Goal: Information Seeking & Learning: Learn about a topic

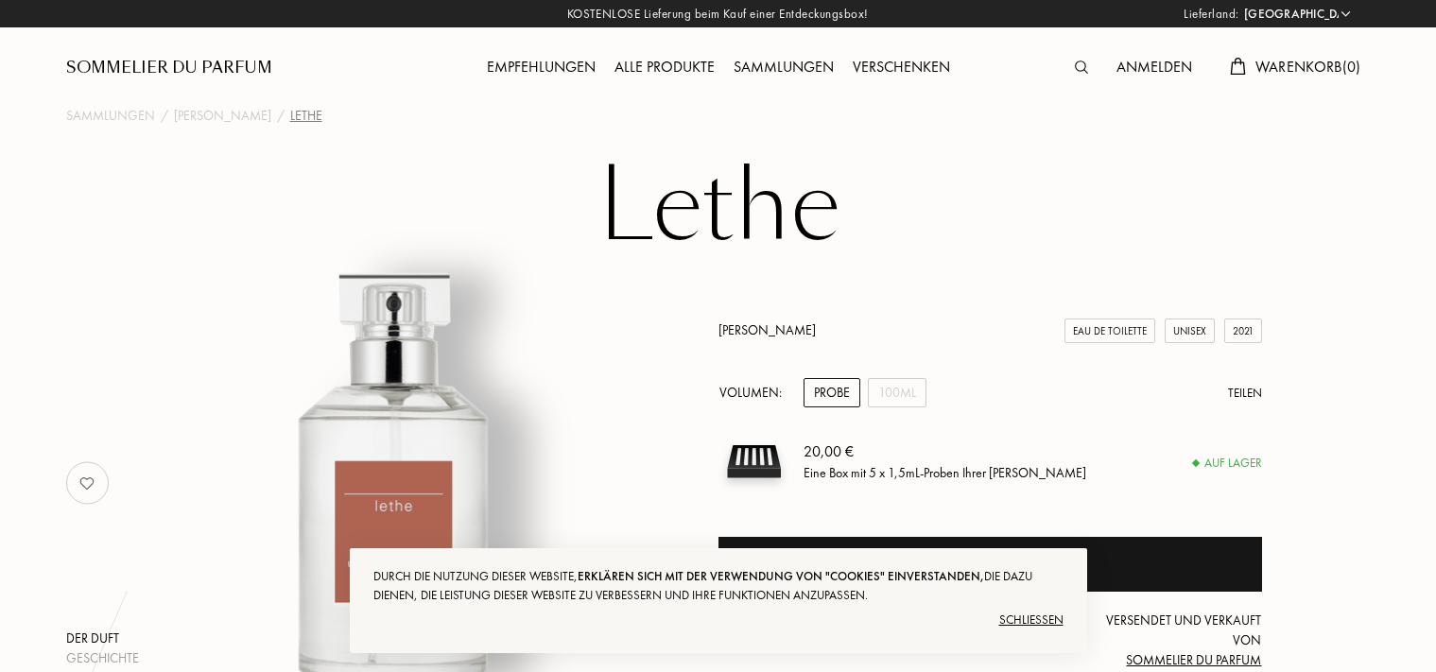
select select "DE"
click at [1028, 617] on div "Schließen" at bounding box center [719, 620] width 690 height 30
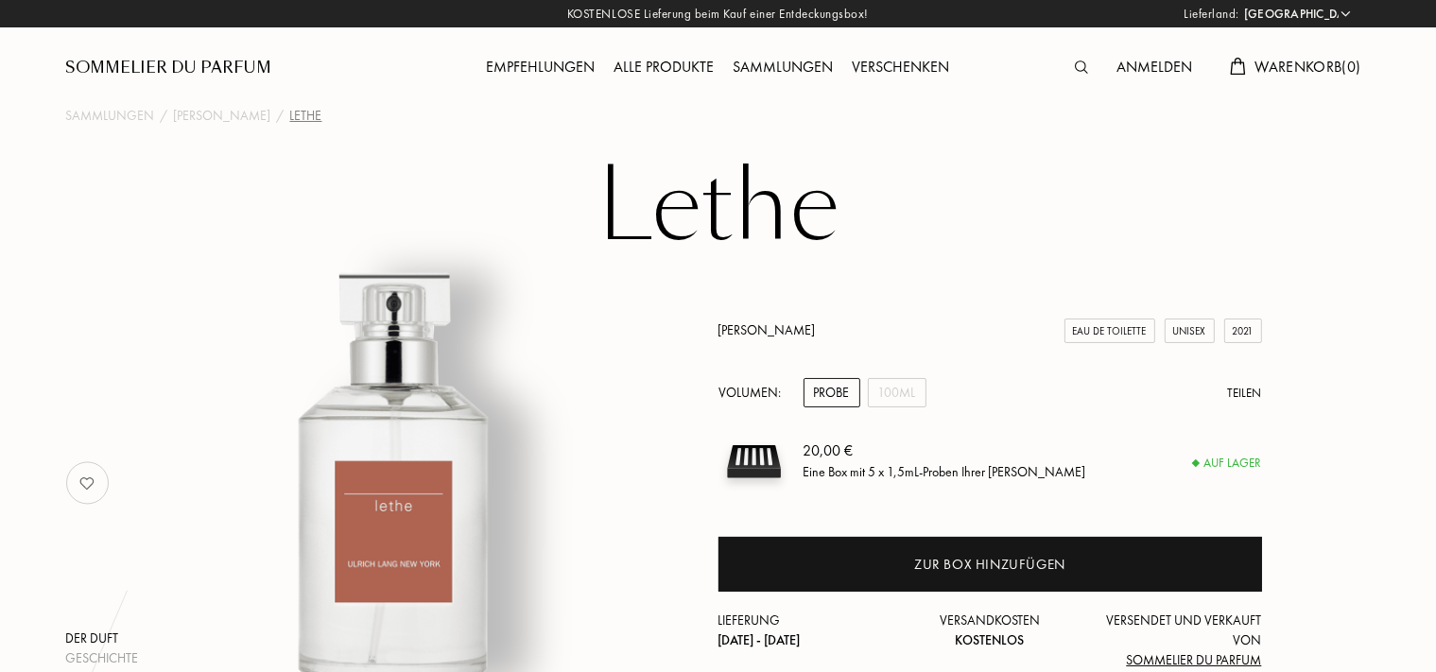
click at [795, 64] on div "Sammlungen" at bounding box center [783, 68] width 119 height 25
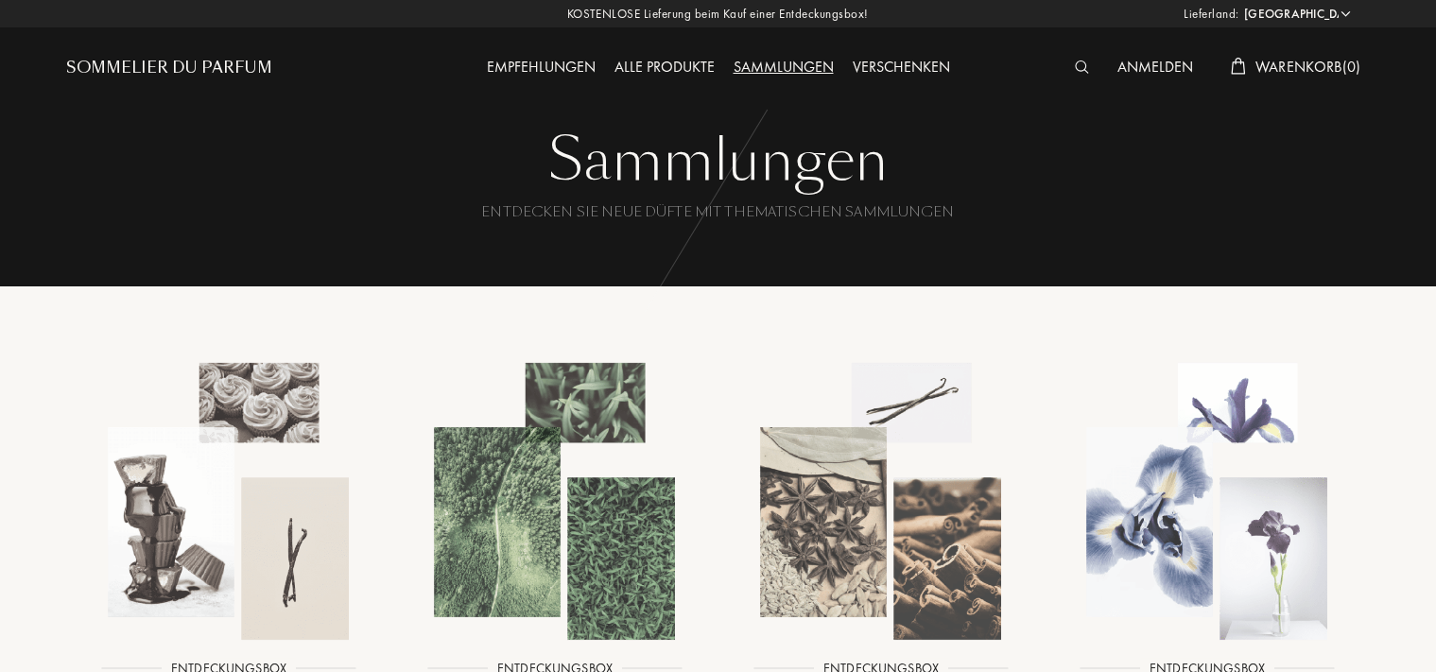
select select "DE"
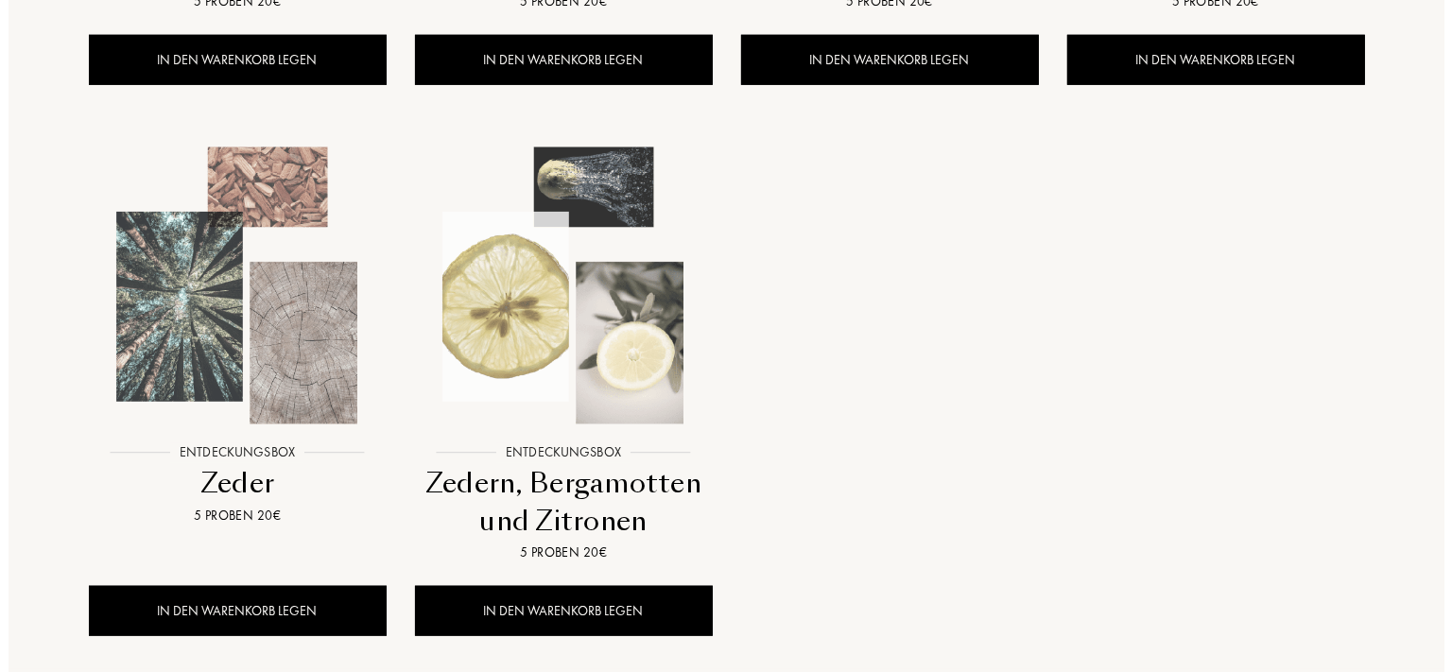
scroll to position [1797, 0]
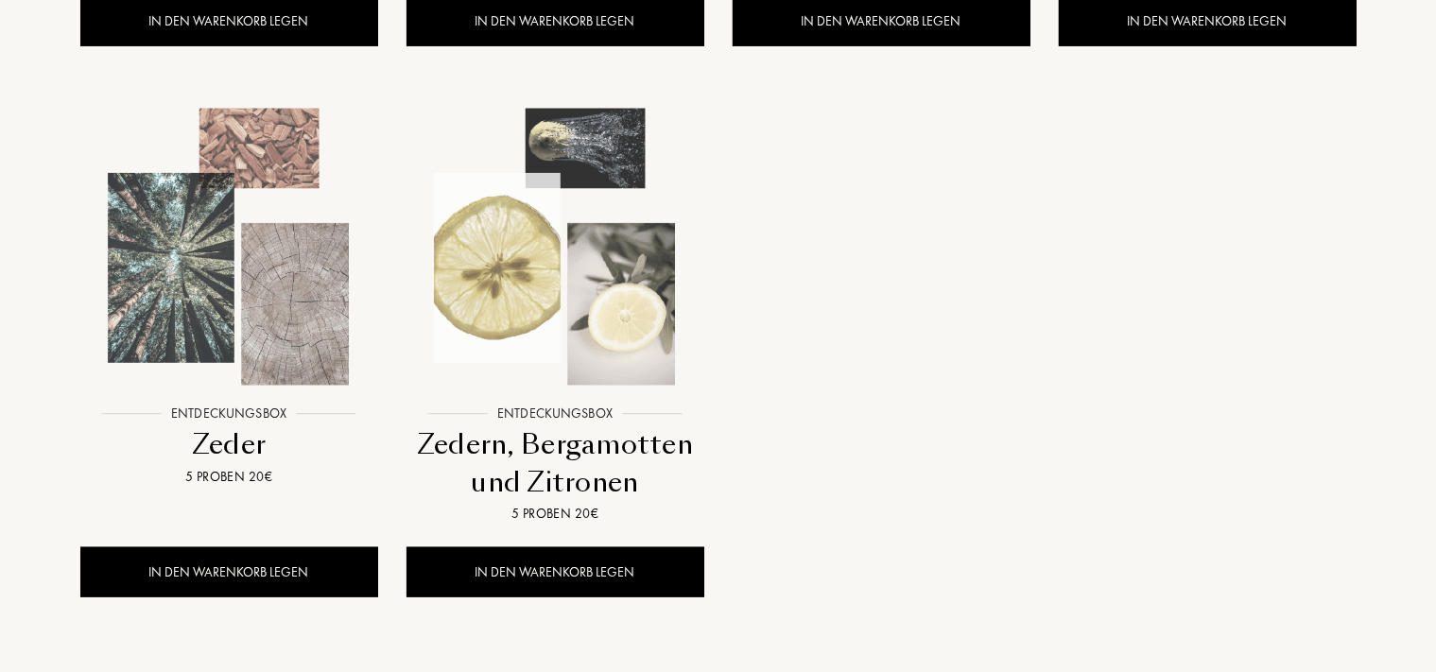
click at [599, 247] on img at bounding box center [555, 247] width 294 height 294
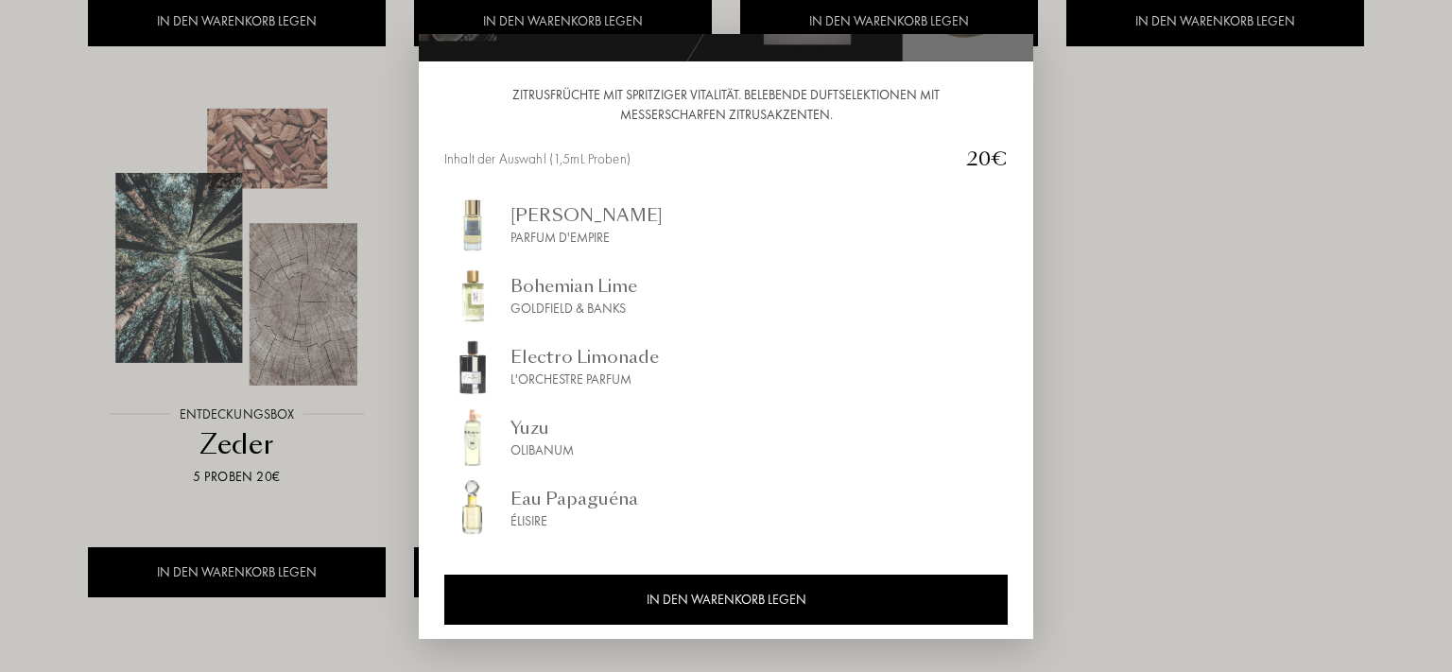
scroll to position [174, 0]
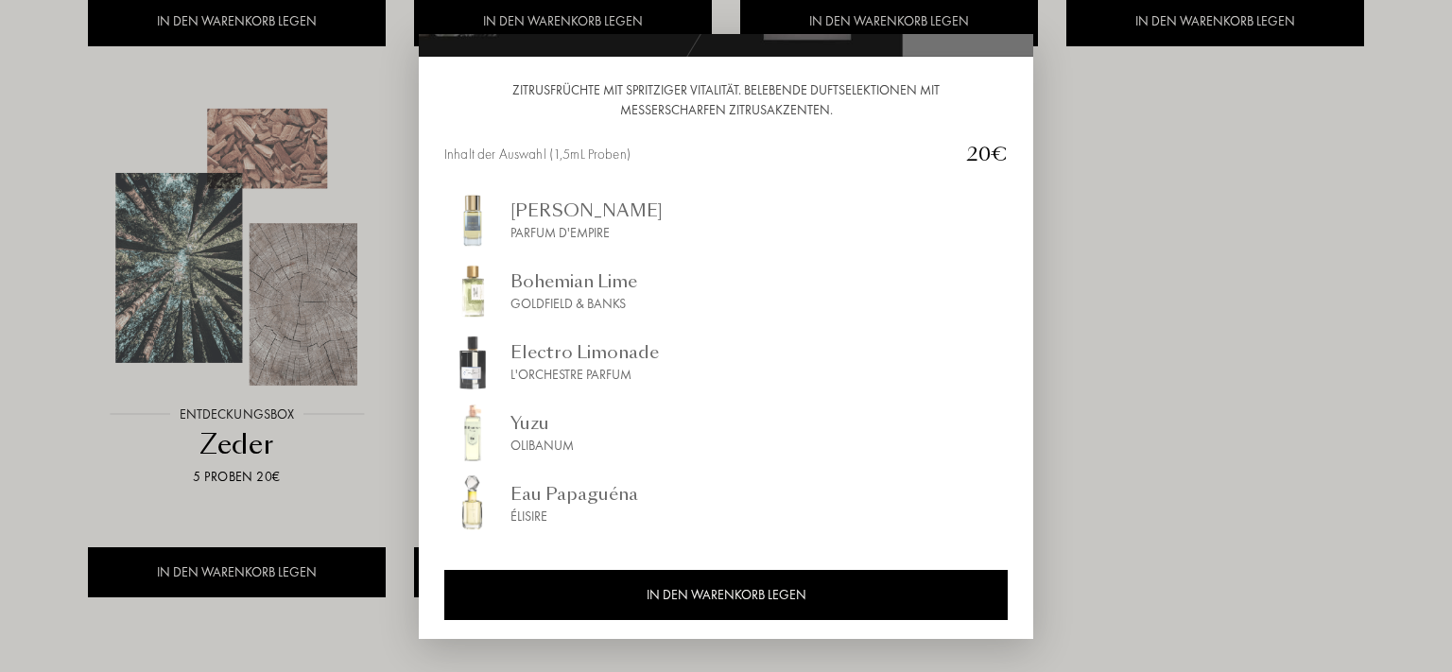
click at [1098, 343] on div at bounding box center [726, 336] width 1452 height 672
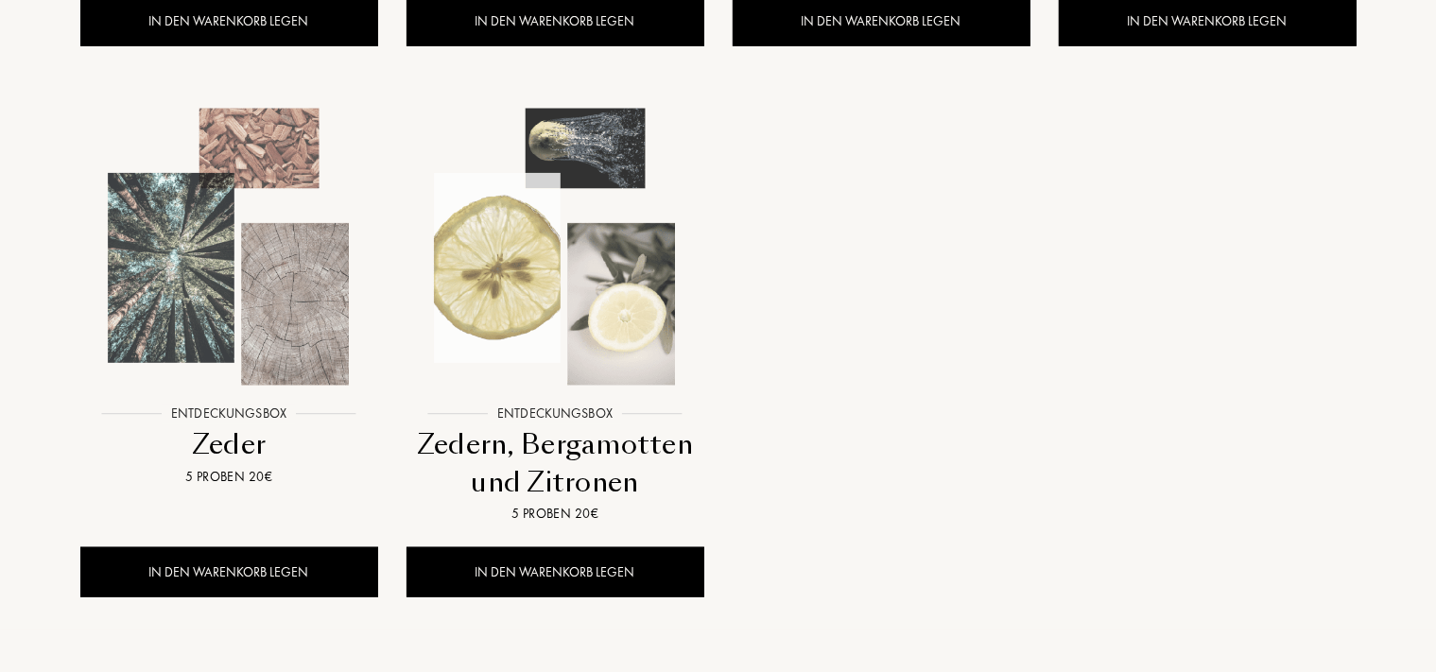
click at [315, 332] on img at bounding box center [229, 247] width 294 height 294
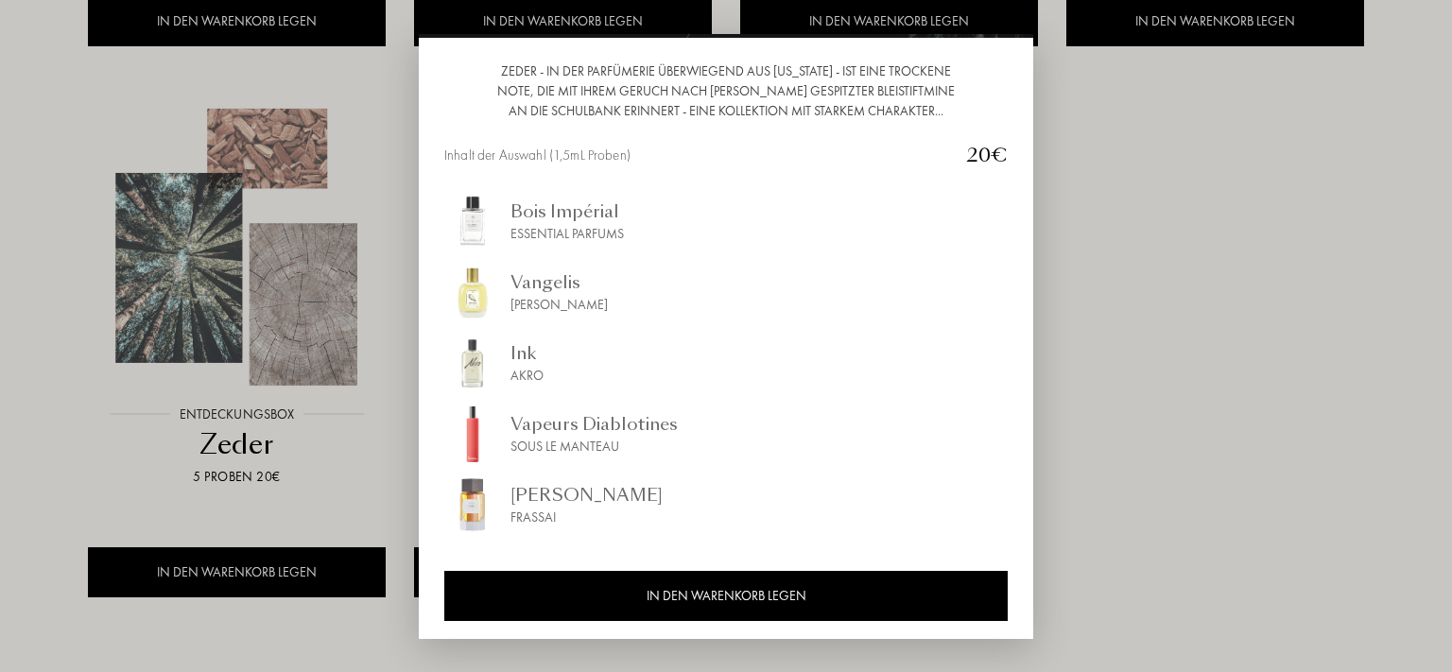
scroll to position [193, 0]
click at [1164, 379] on div at bounding box center [726, 336] width 1452 height 672
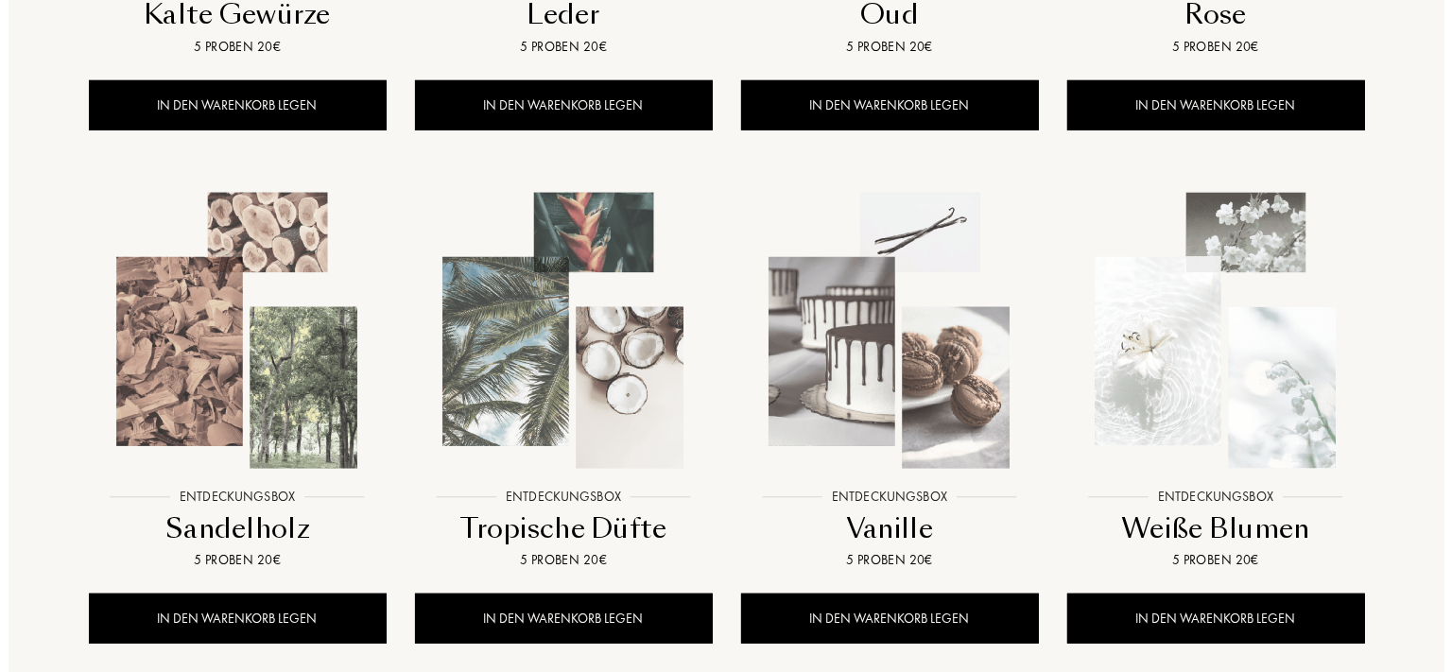
scroll to position [1198, 0]
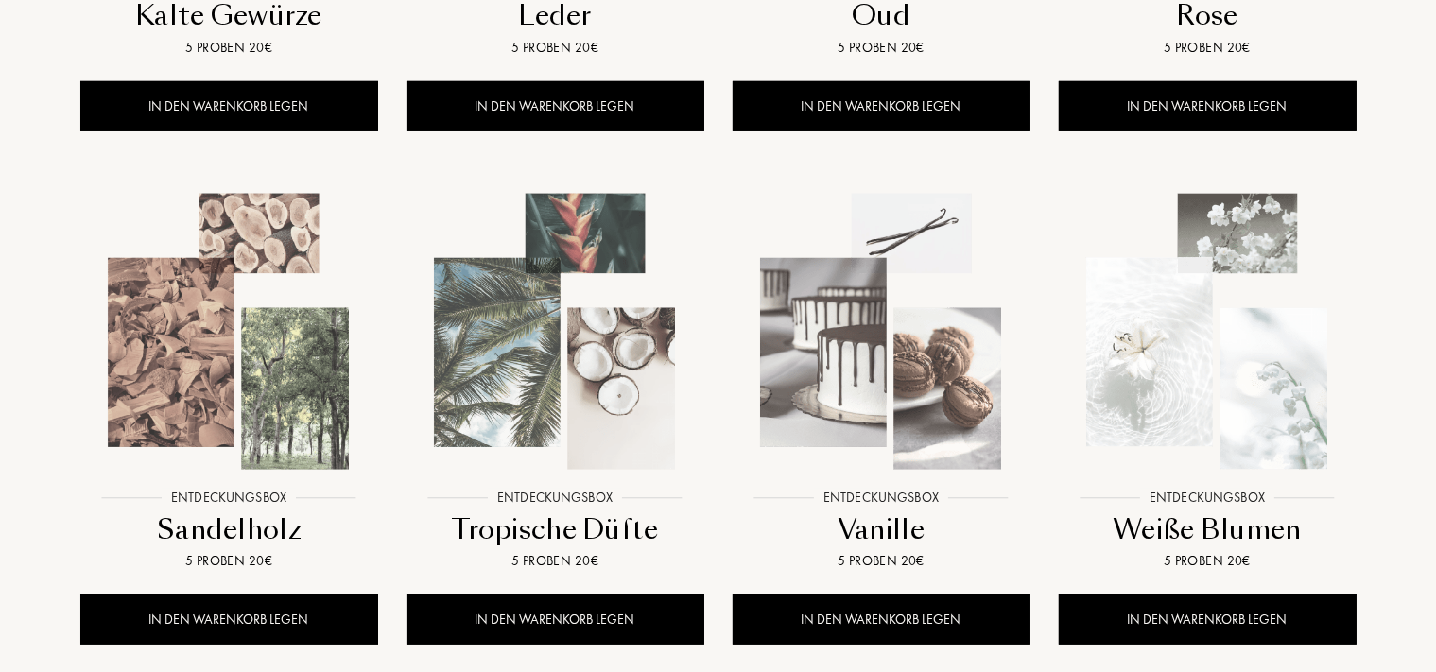
click at [975, 384] on img at bounding box center [882, 332] width 294 height 294
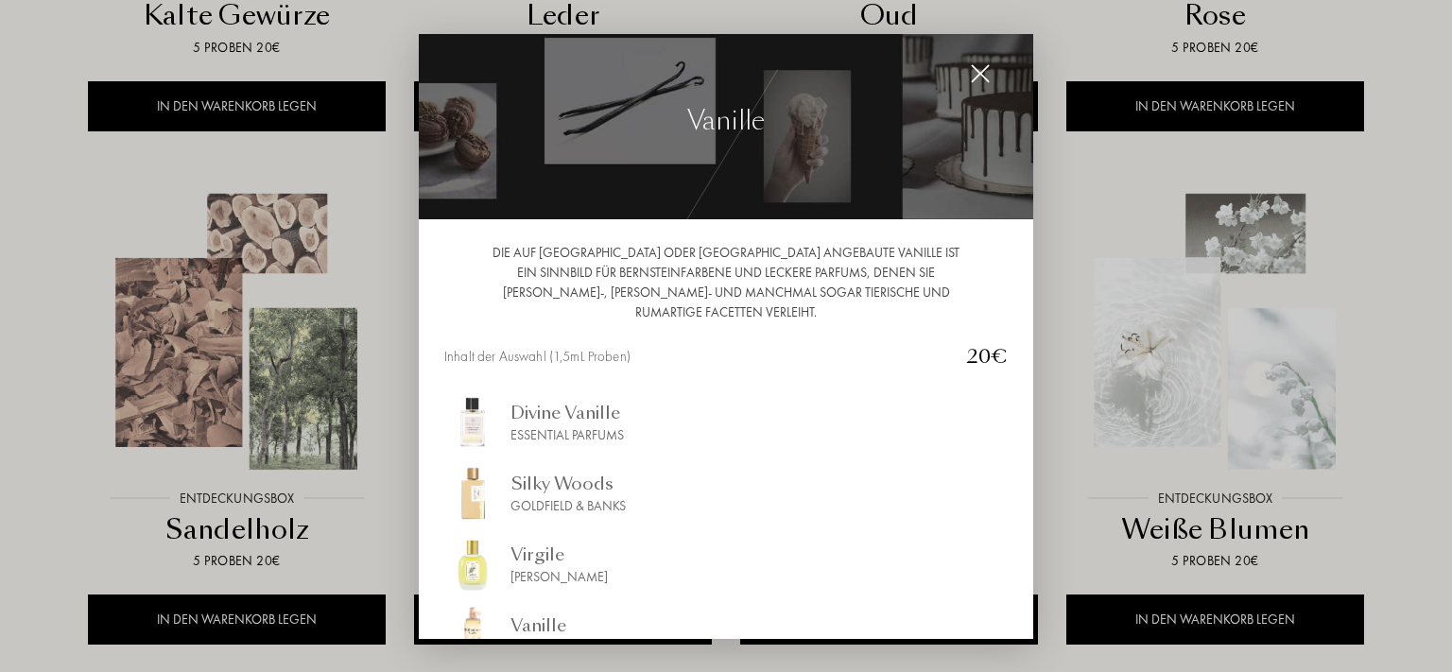
scroll to position [0, 0]
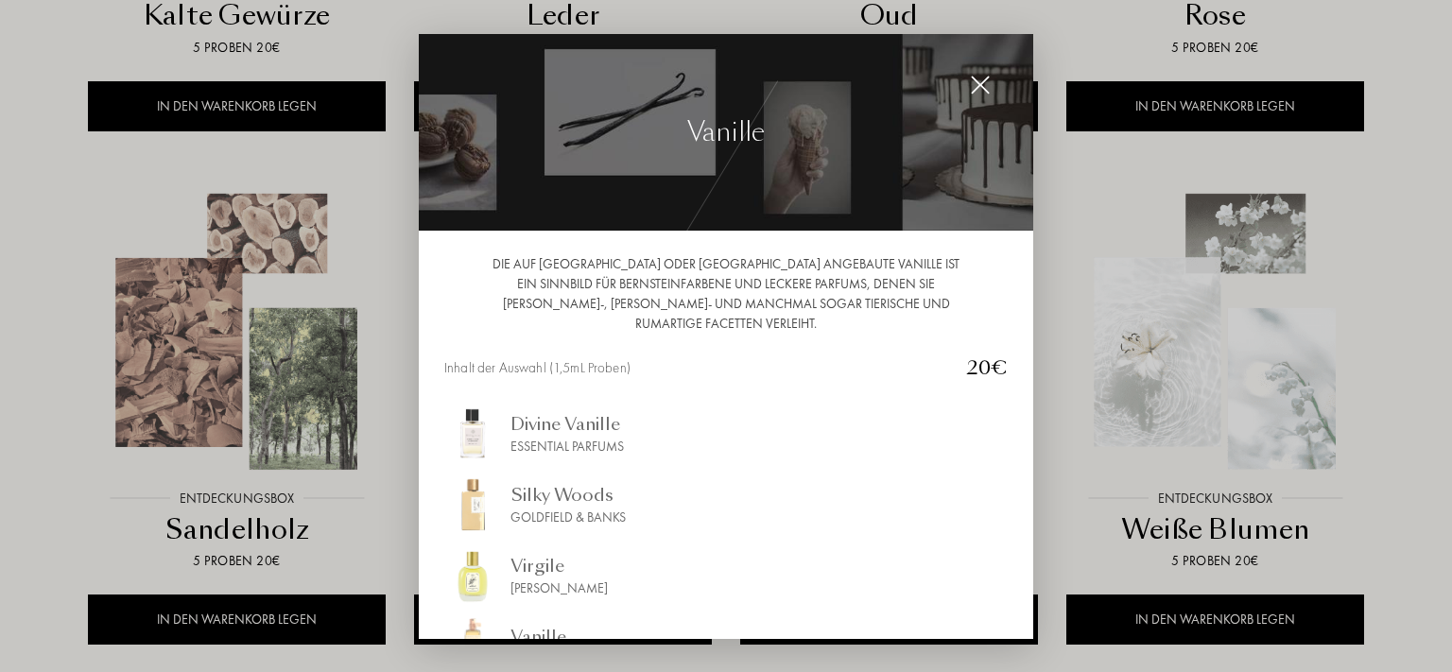
click at [1390, 407] on div at bounding box center [726, 336] width 1452 height 672
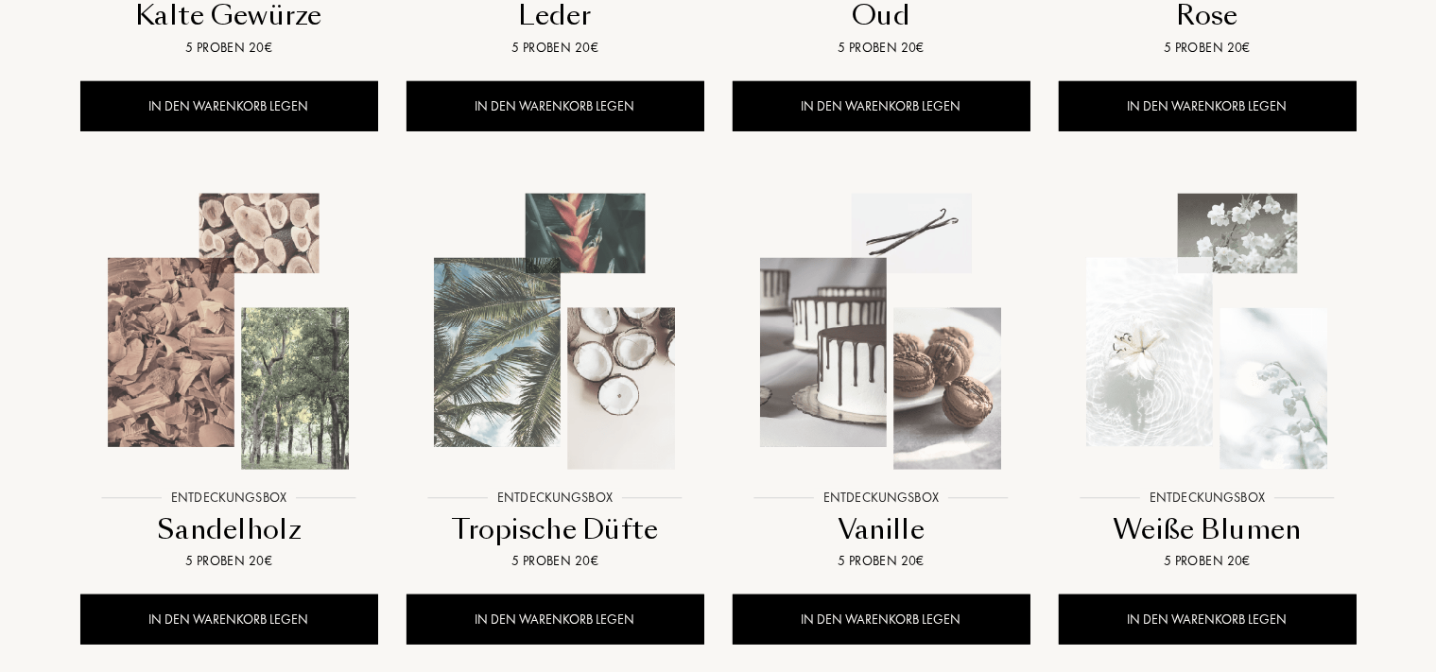
click at [294, 378] on img at bounding box center [229, 332] width 294 height 294
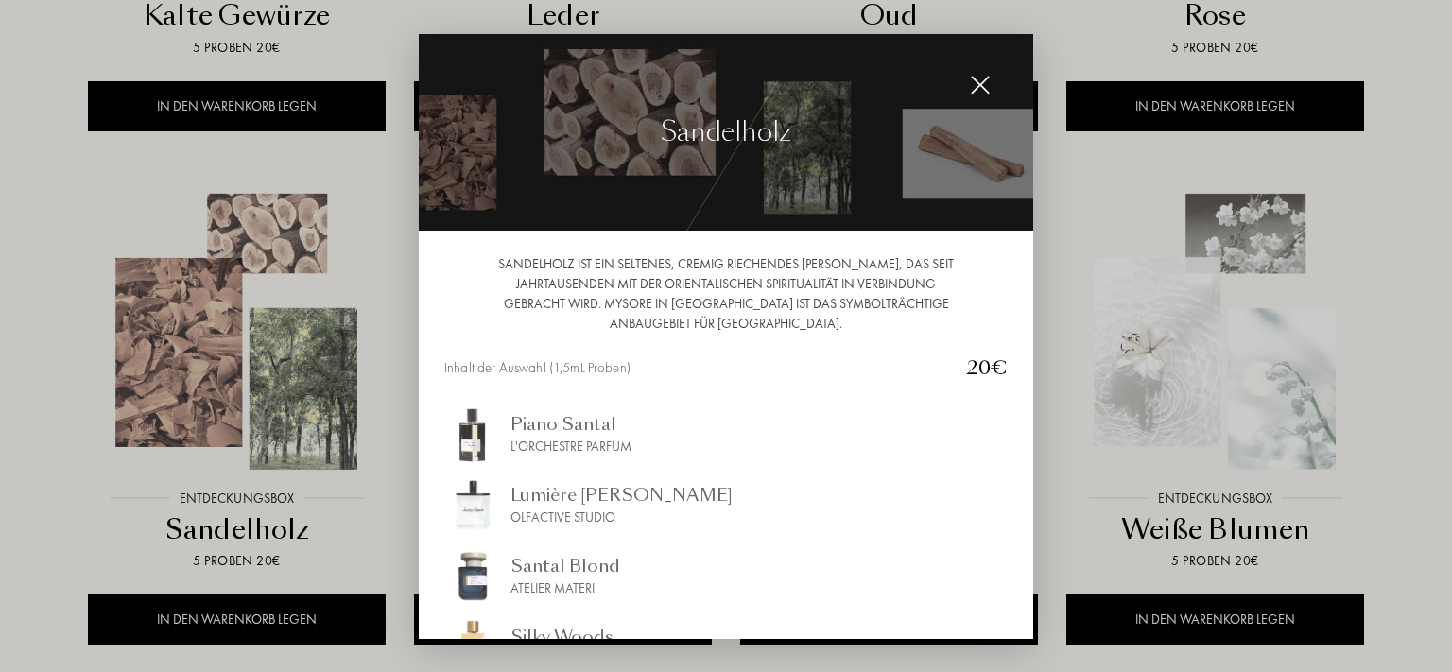
click at [1394, 393] on div at bounding box center [726, 336] width 1452 height 672
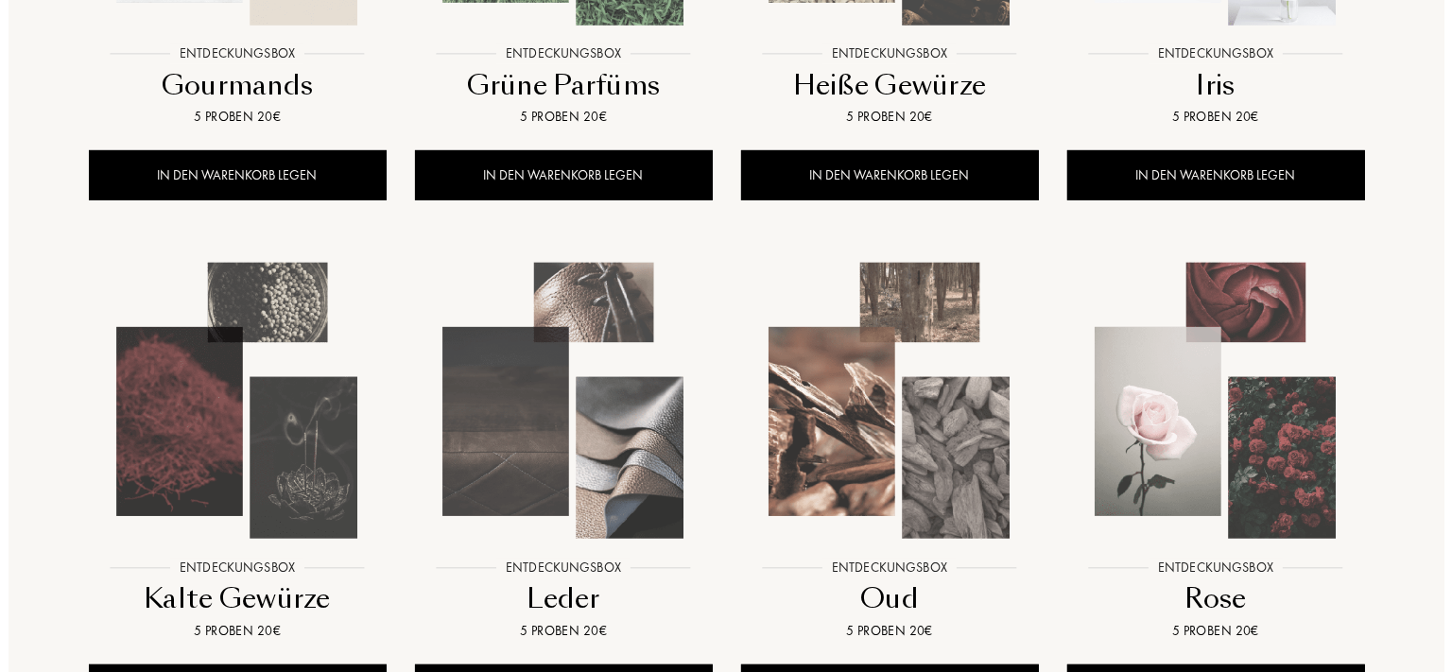
scroll to position [599, 0]
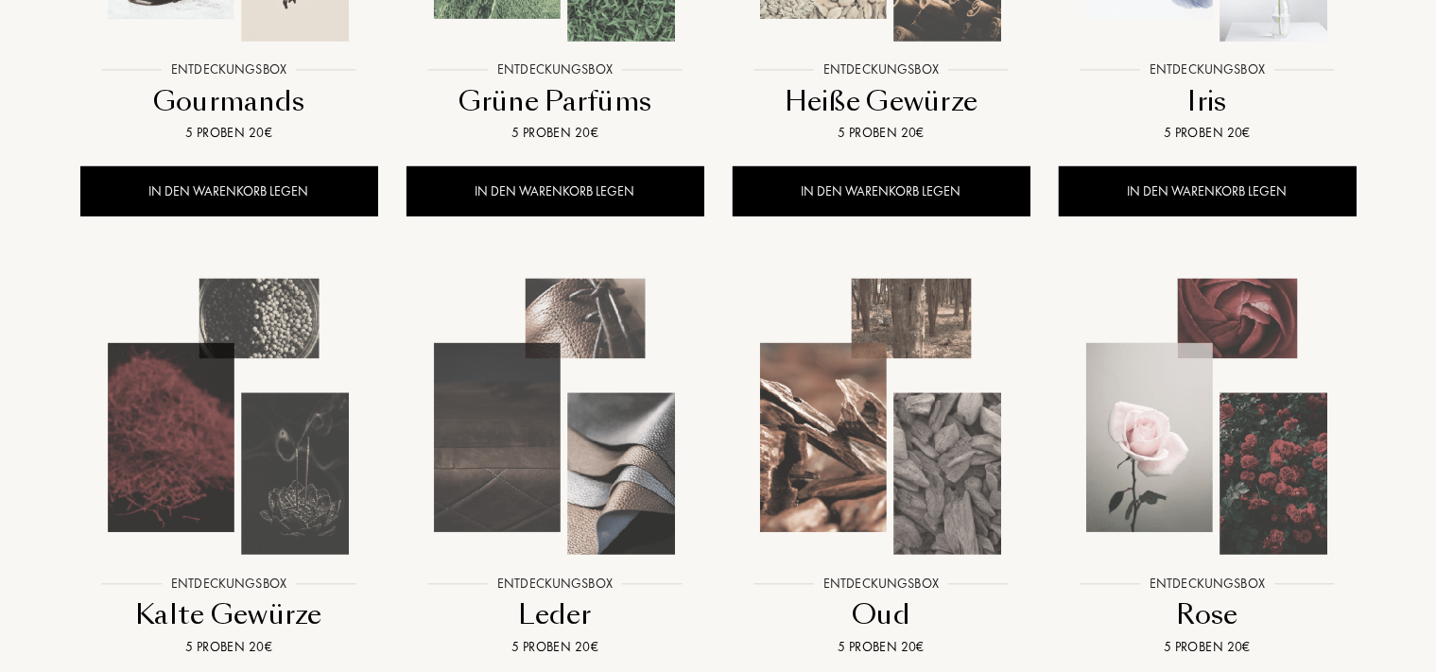
click at [279, 369] on img at bounding box center [229, 417] width 294 height 294
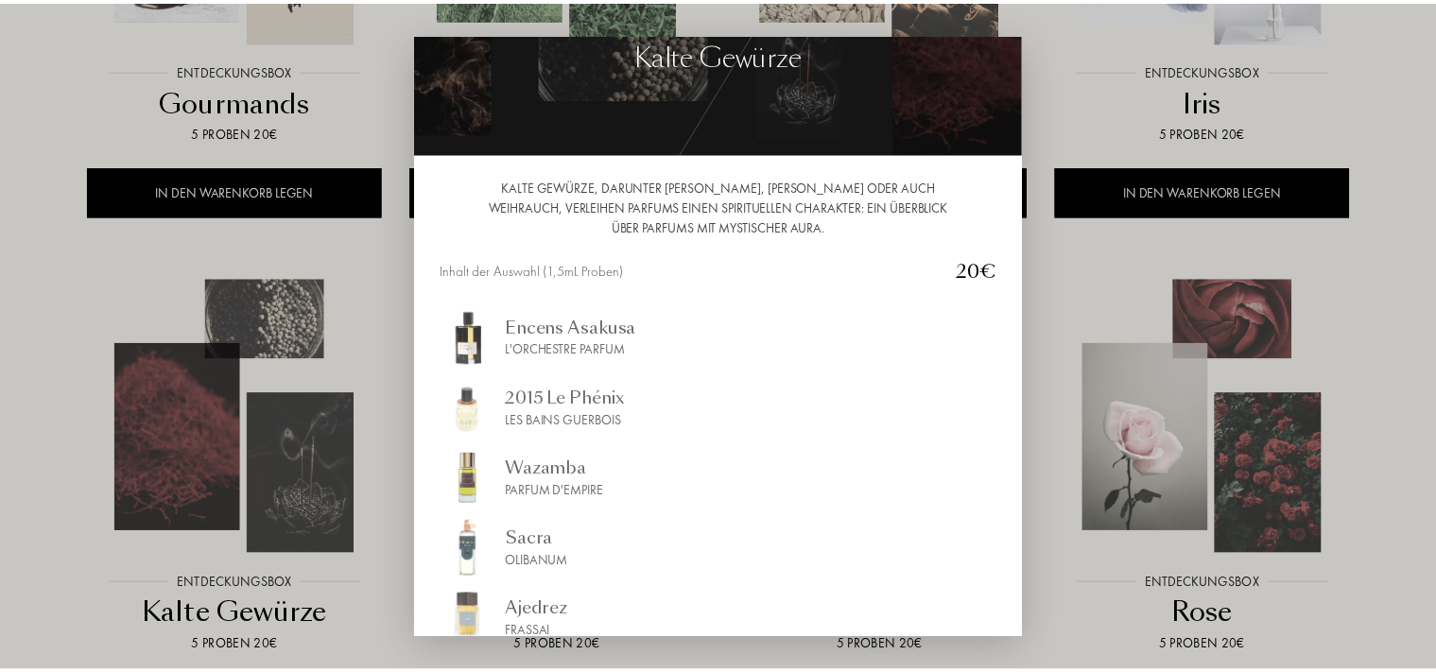
scroll to position [193, 0]
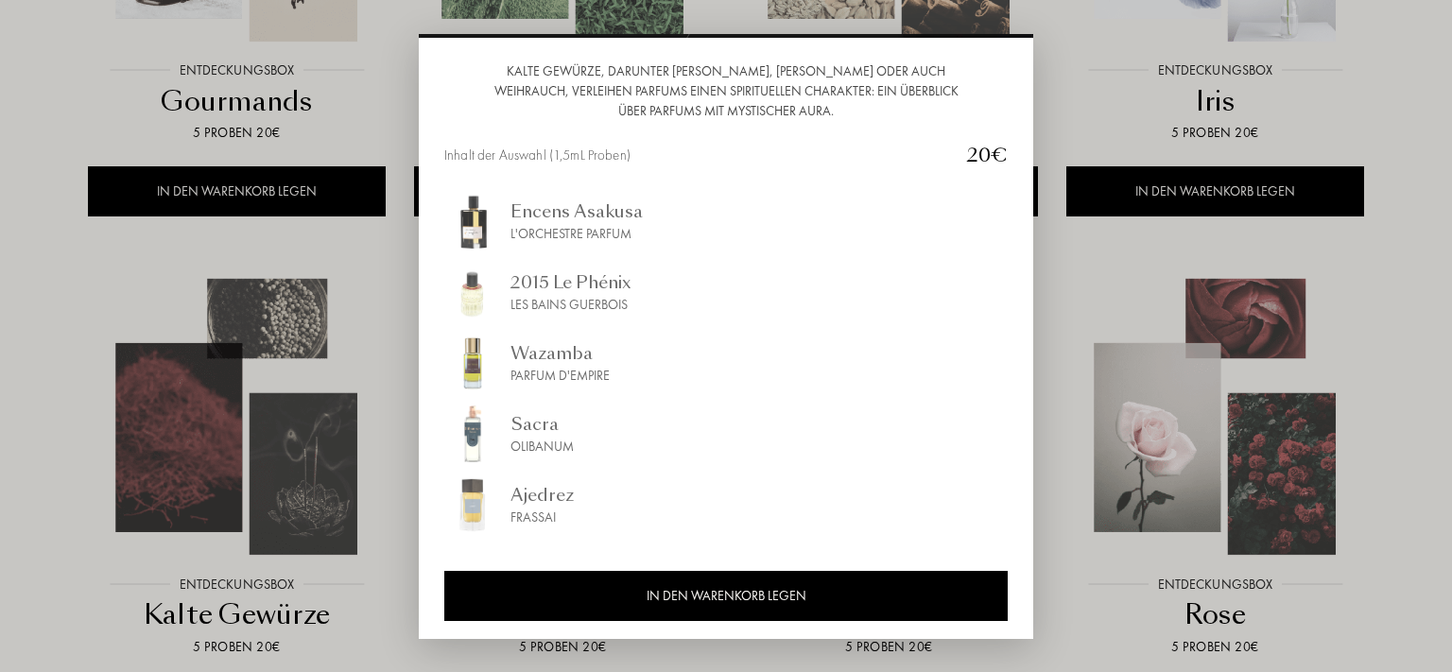
click at [1398, 345] on div at bounding box center [726, 336] width 1452 height 672
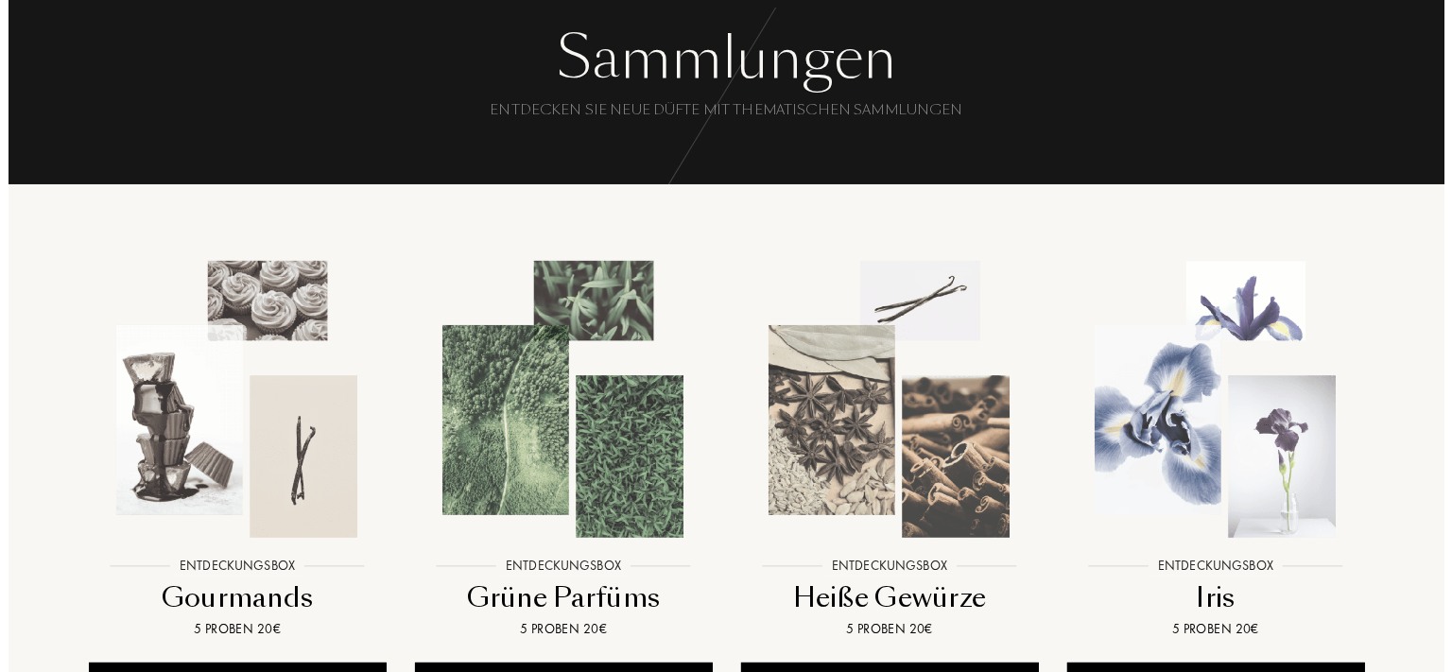
scroll to position [99, 0]
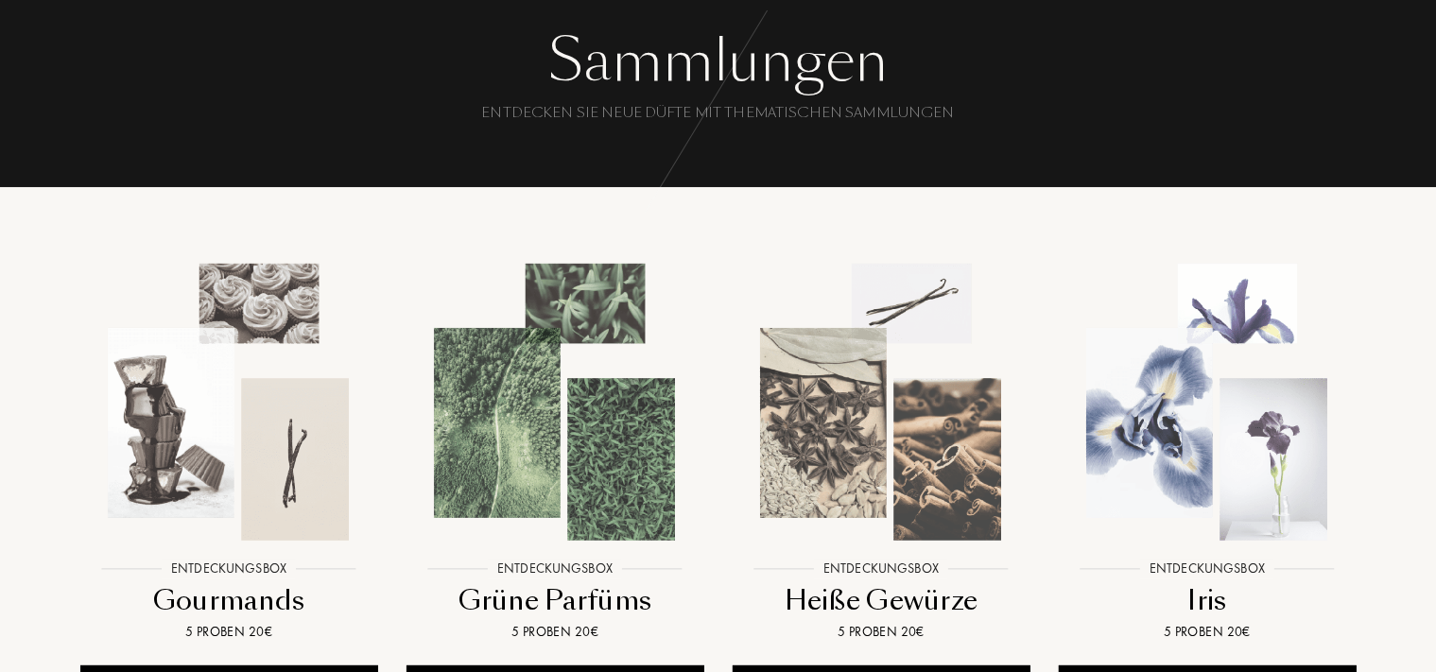
click at [259, 344] on img at bounding box center [229, 402] width 294 height 294
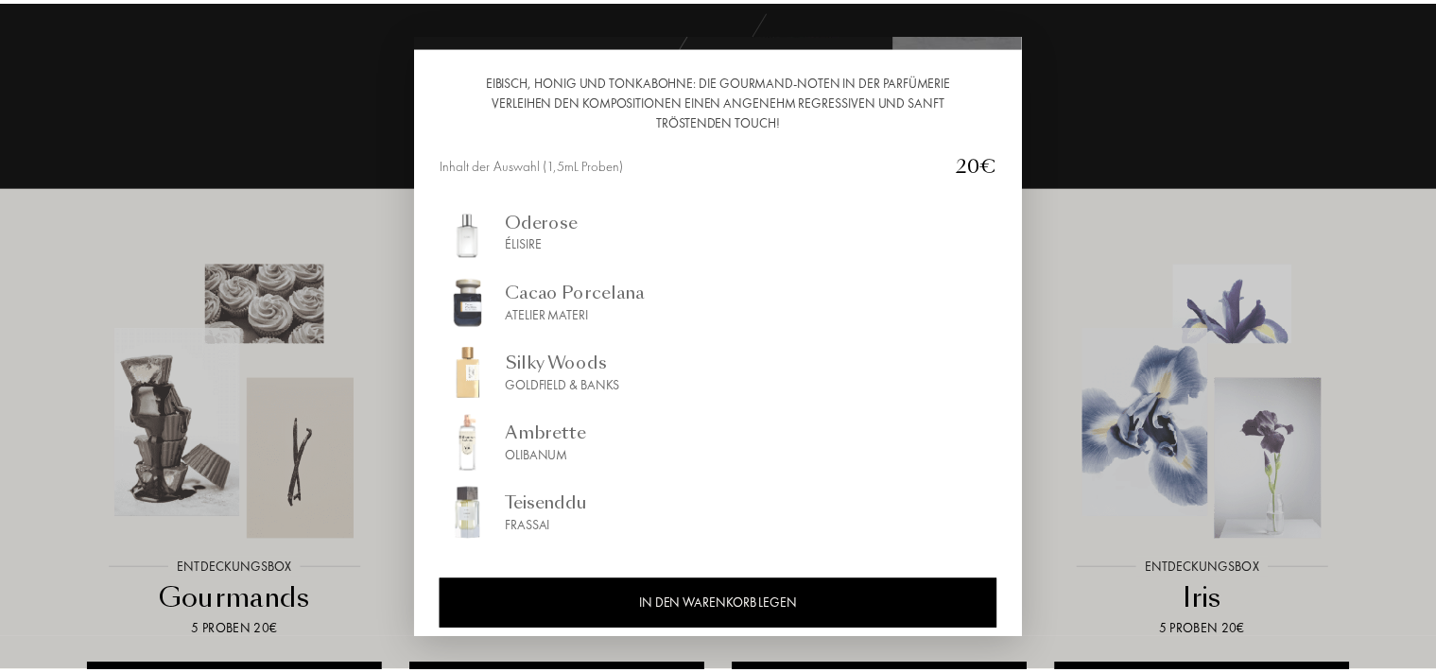
scroll to position [193, 0]
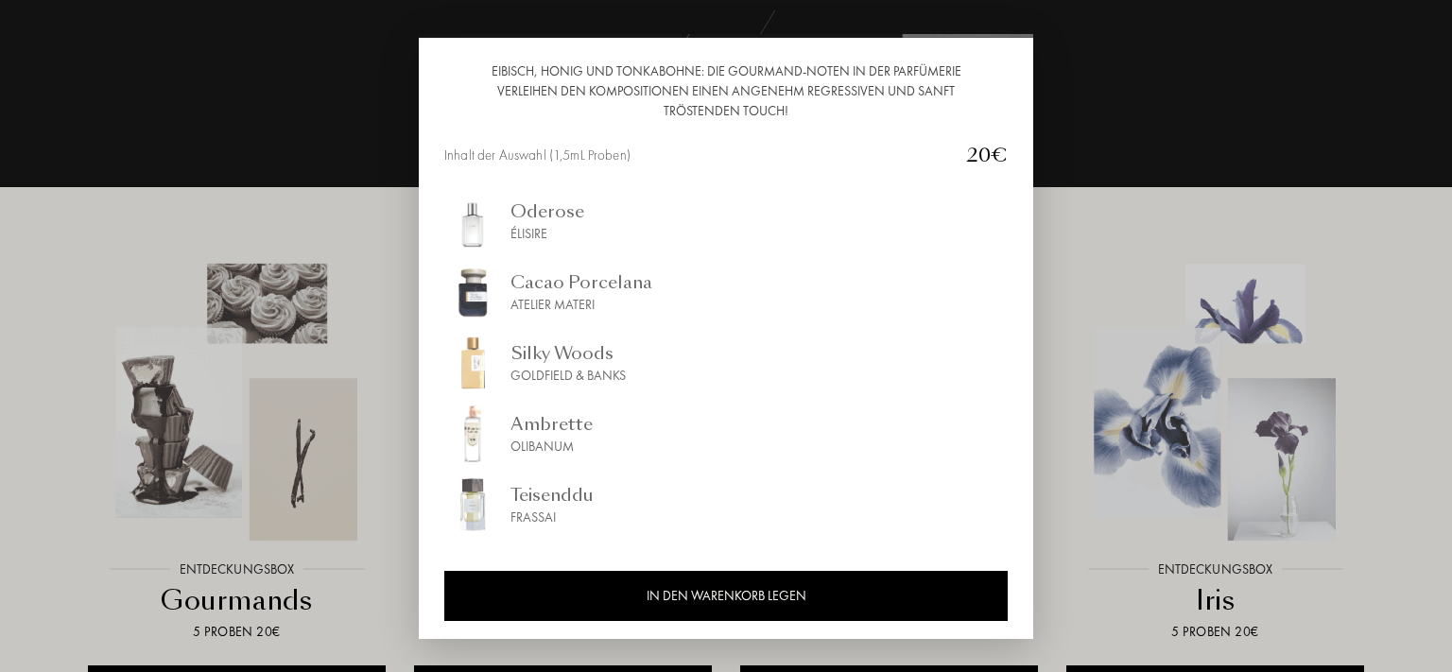
click at [1186, 172] on div at bounding box center [726, 336] width 1452 height 672
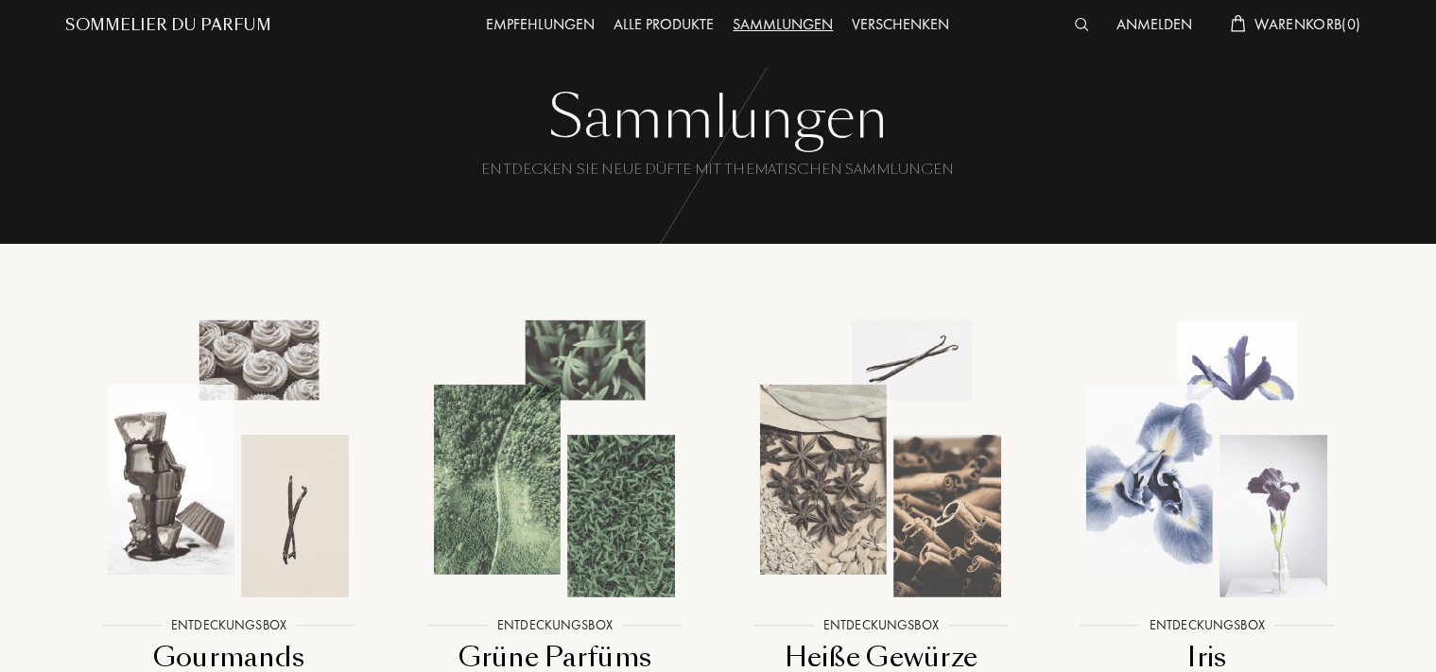
scroll to position [0, 0]
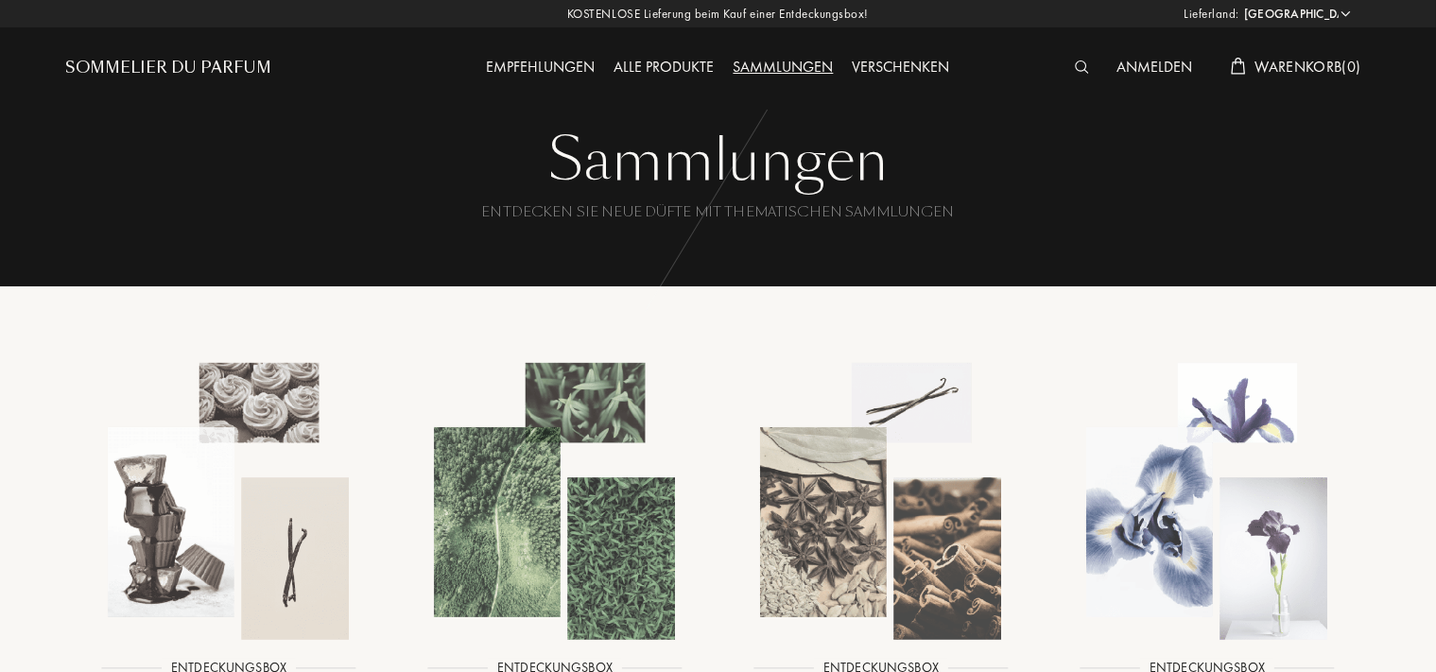
click at [669, 60] on div "Alle Produkte" at bounding box center [664, 68] width 119 height 25
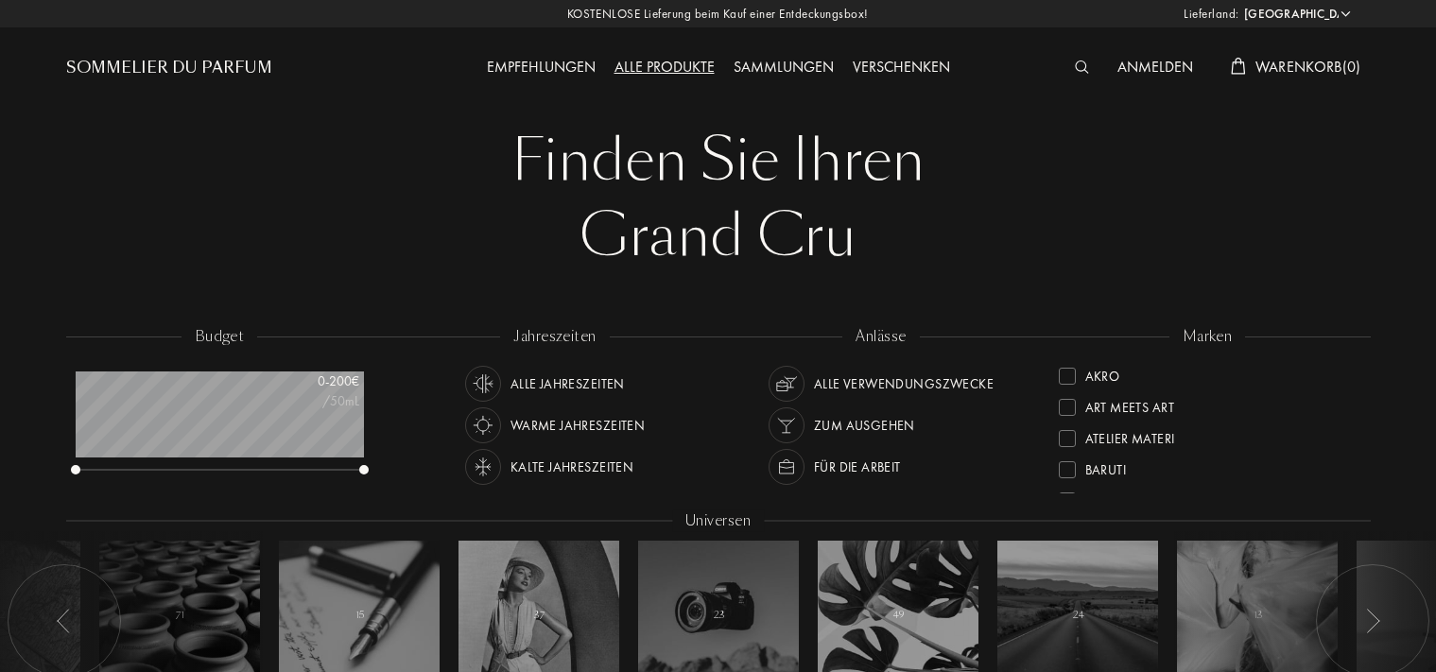
select select "DE"
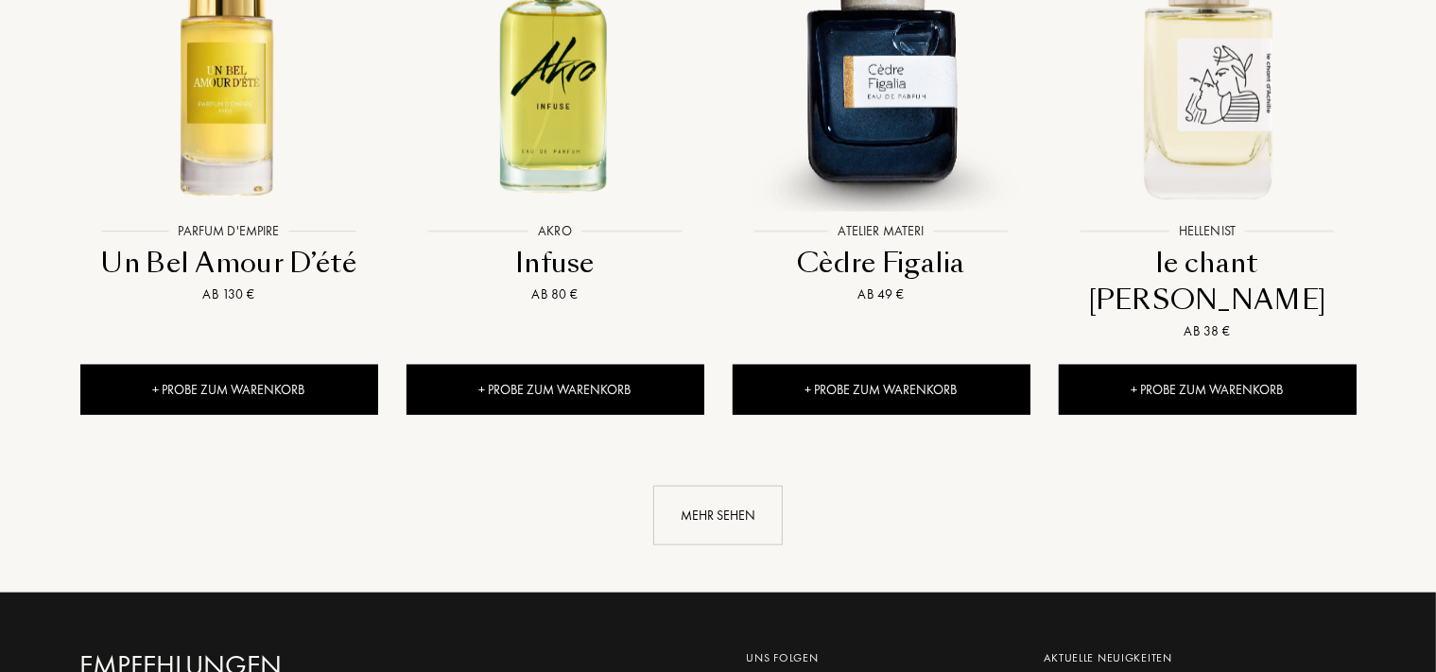
scroll to position [1997, 0]
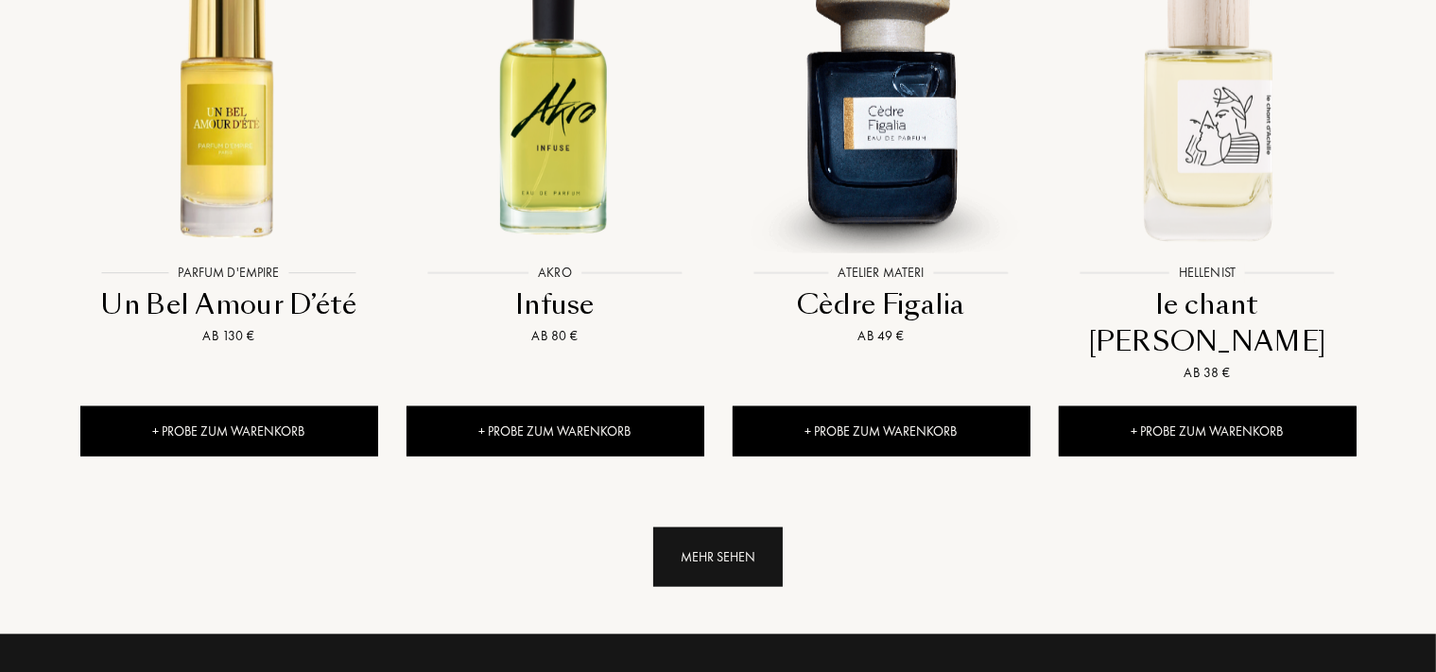
click at [709, 528] on div "Mehr sehen" at bounding box center [718, 558] width 130 height 60
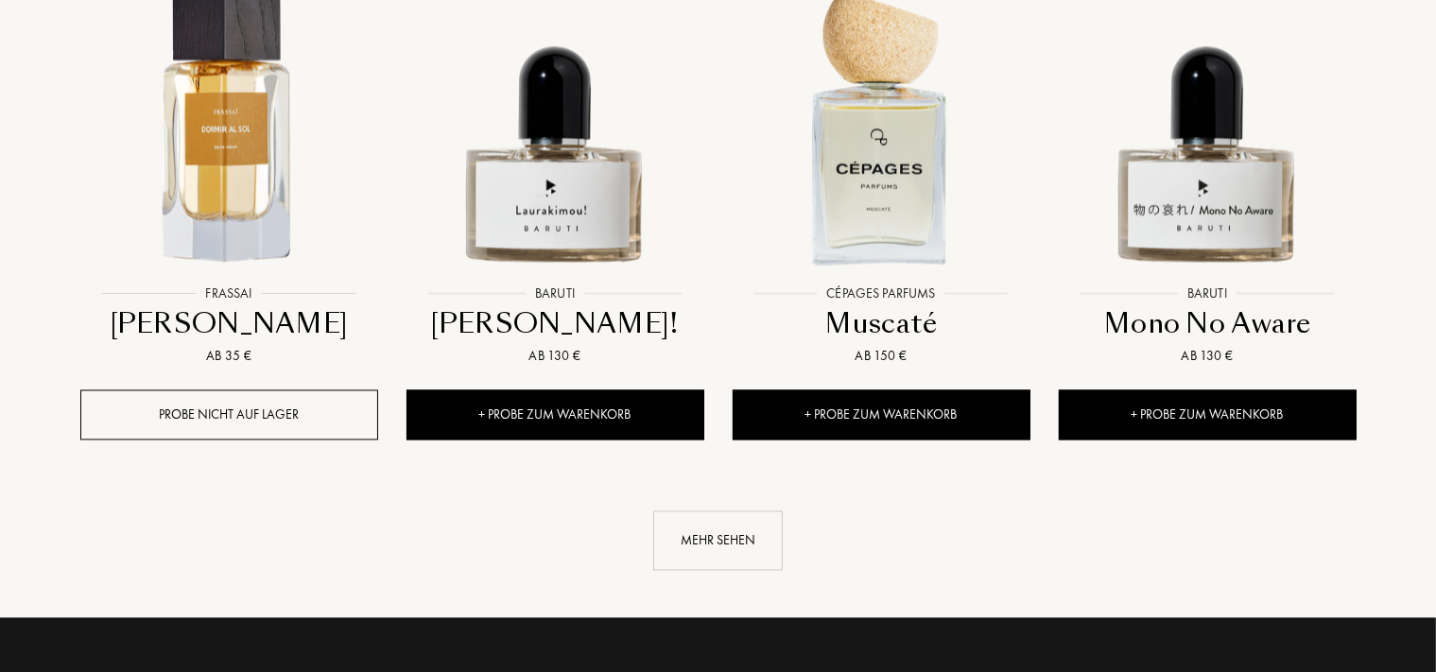
scroll to position [3395, 0]
